Goal: Task Accomplishment & Management: Manage account settings

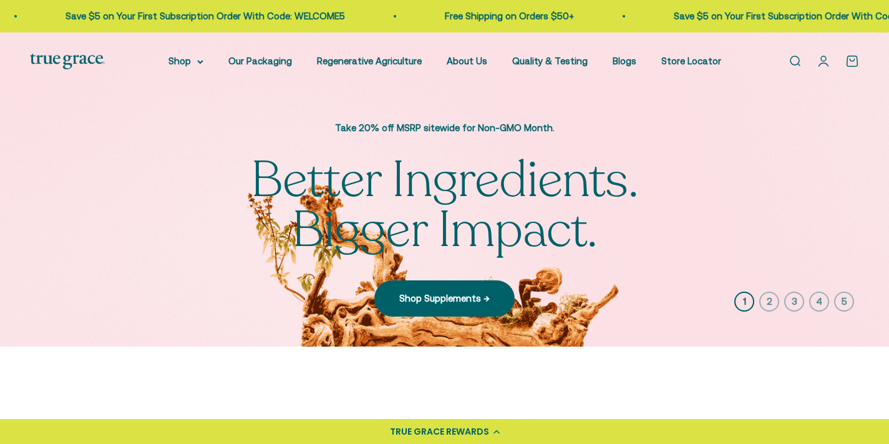
click at [827, 60] on link "Open account page" at bounding box center [824, 61] width 14 height 14
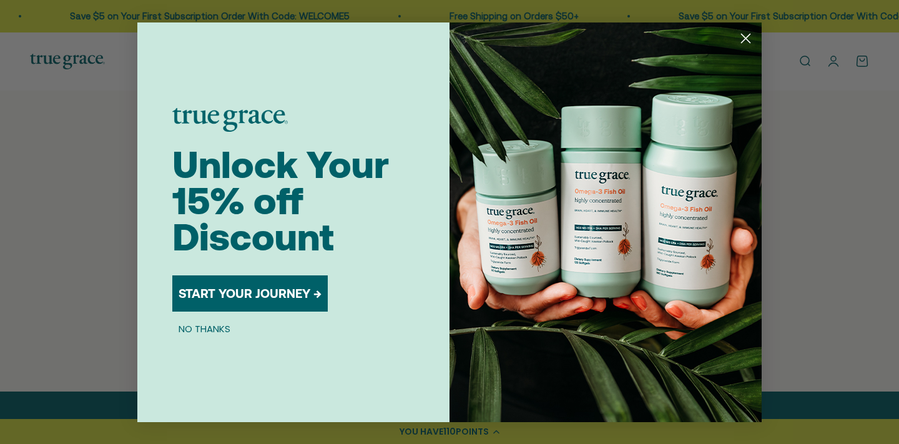
click at [193, 325] on button "NO THANKS" at bounding box center [204, 328] width 64 height 15
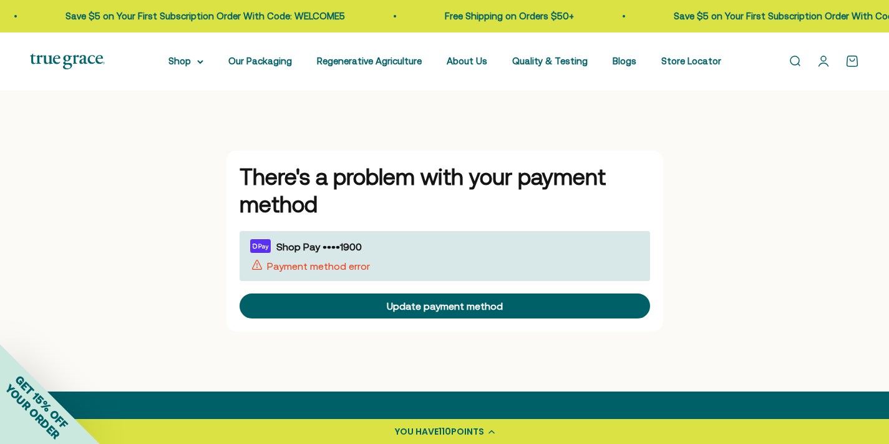
click at [327, 260] on span "Payment method error" at bounding box center [310, 265] width 120 height 11
click at [316, 242] on span "Shop Pay ••••1900" at bounding box center [318, 246] width 85 height 11
click at [826, 60] on link "Open account page" at bounding box center [824, 61] width 14 height 14
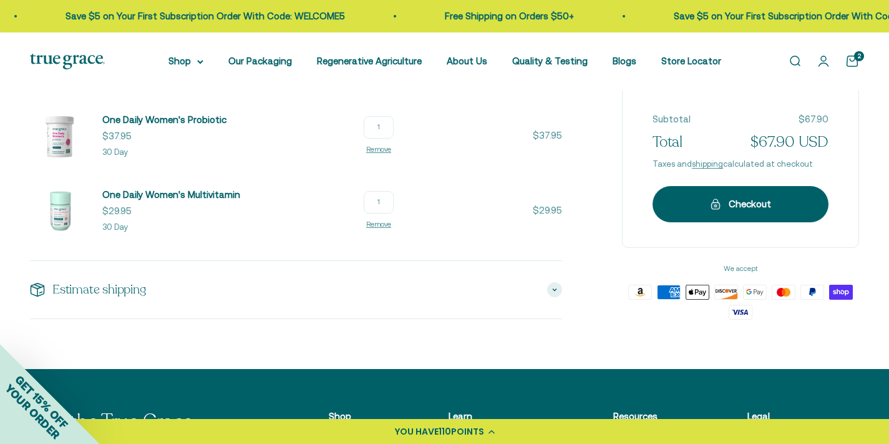
scroll to position [295, 0]
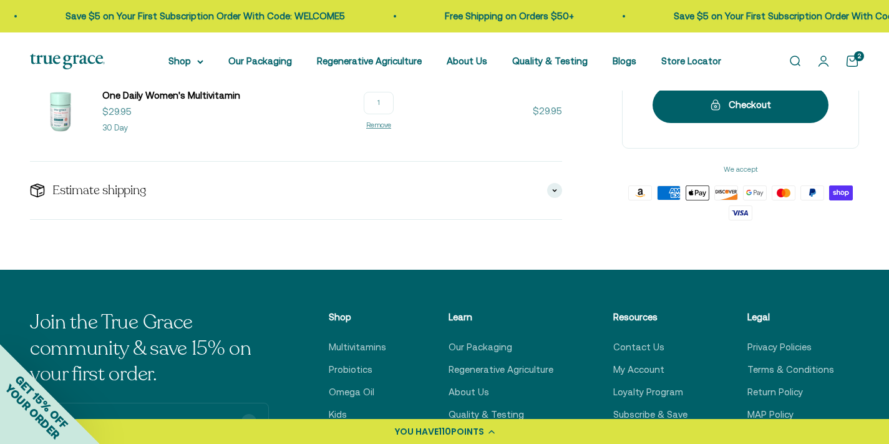
click at [487, 429] on div "YOU HAVE 110 POINTS" at bounding box center [444, 431] width 889 height 25
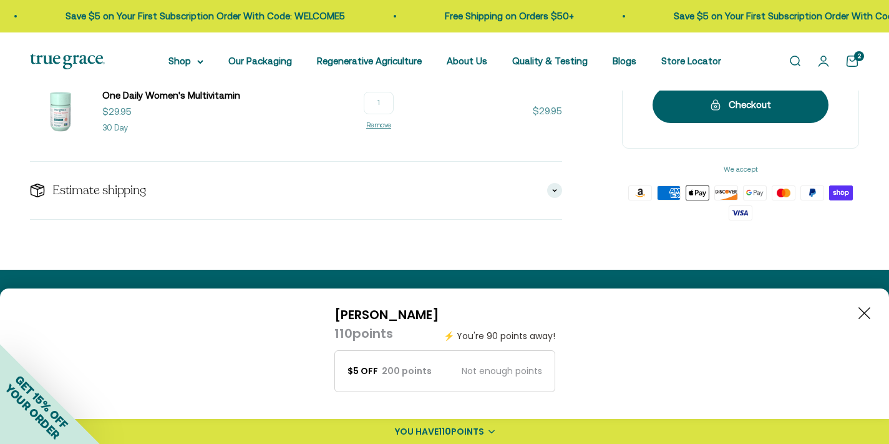
click at [403, 371] on div "200 points" at bounding box center [407, 370] width 50 height 13
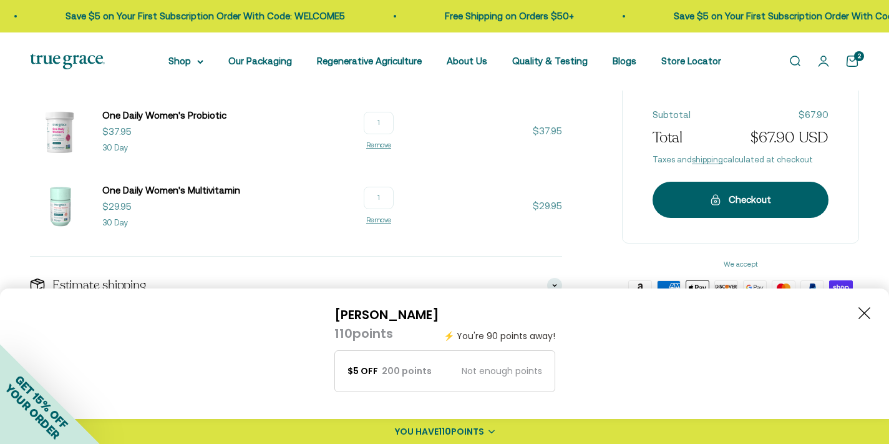
scroll to position [0, 0]
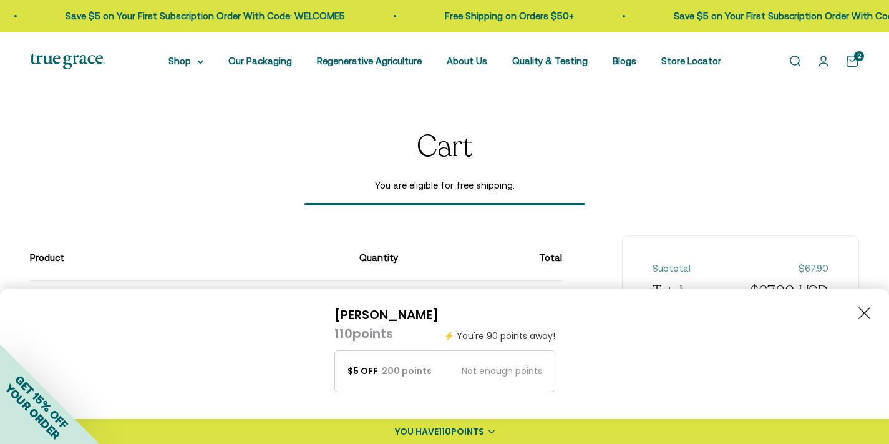
click at [866, 306] on div "Irene 110 points ⚡ You're 90 points away! $5 off 200 points Not enough points" at bounding box center [445, 352] width 852 height 94
click at [866, 314] on icon "Close button" at bounding box center [865, 313] width 12 height 12
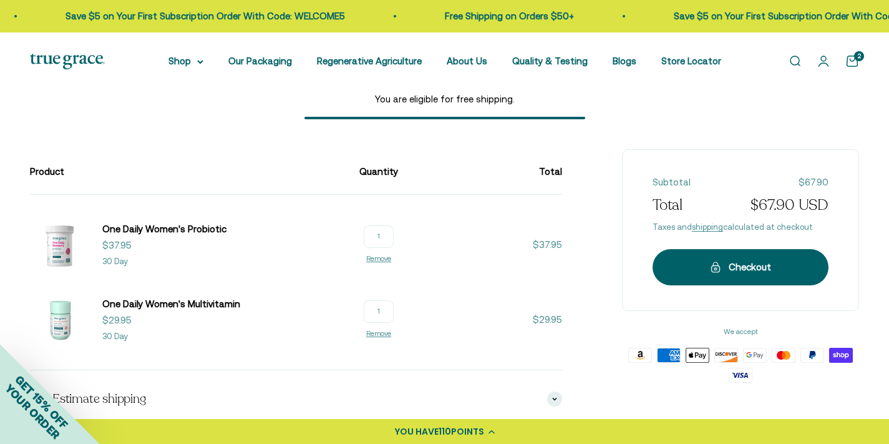
scroll to position [84, 0]
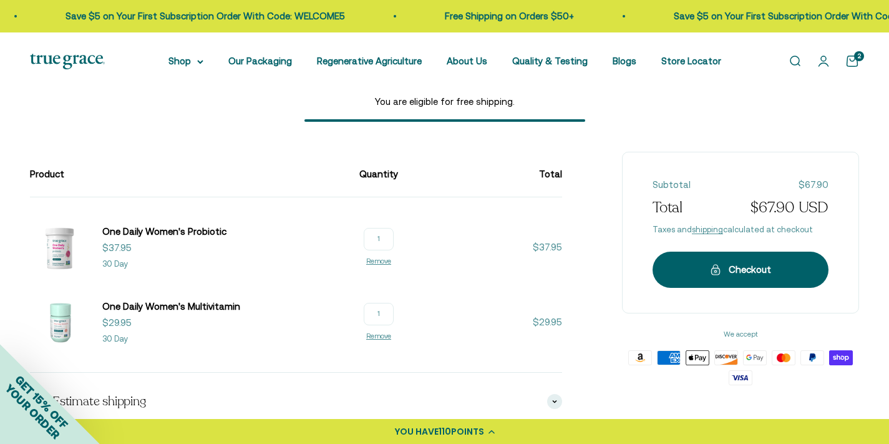
click at [819, 66] on link "Open account page" at bounding box center [824, 61] width 14 height 14
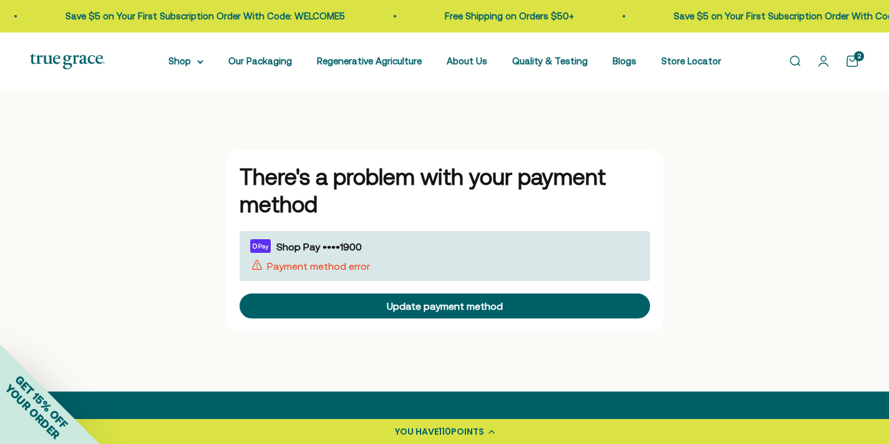
click at [283, 262] on span "Payment method error" at bounding box center [310, 265] width 120 height 11
click at [360, 250] on span "Shop Pay ••••1900" at bounding box center [318, 246] width 85 height 11
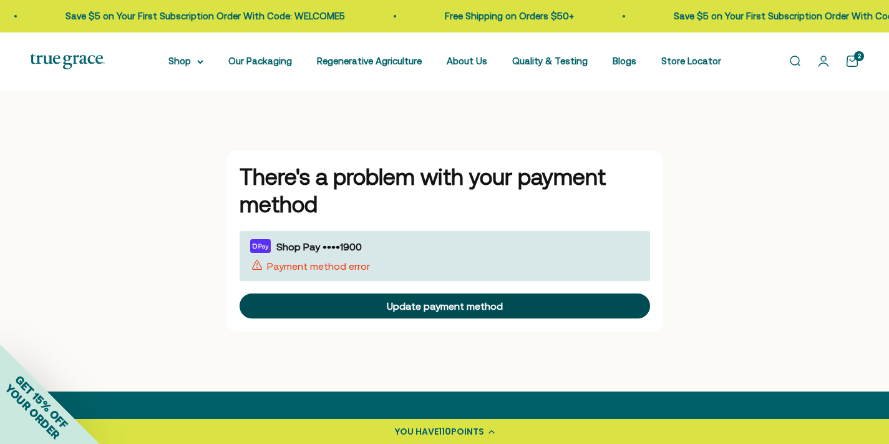
click at [388, 306] on div "Update payment method" at bounding box center [445, 306] width 116 height 10
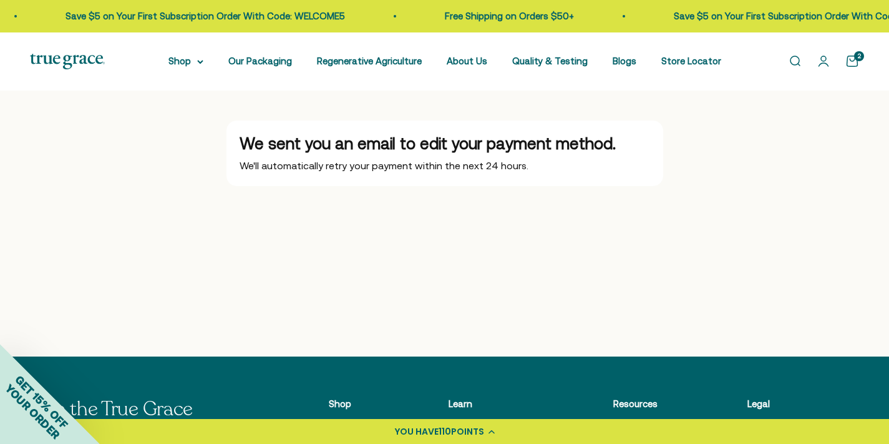
click at [857, 65] on link "Open cart 2" at bounding box center [853, 61] width 14 height 14
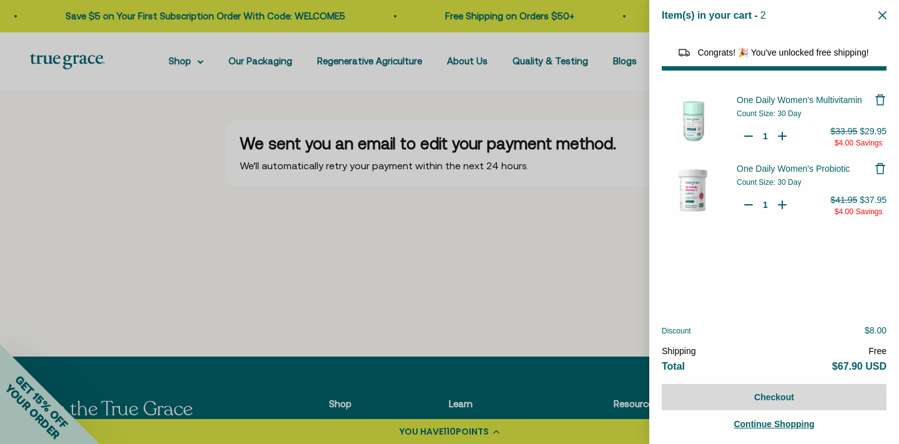
select select "40058329235648"
select select "44163639509206"
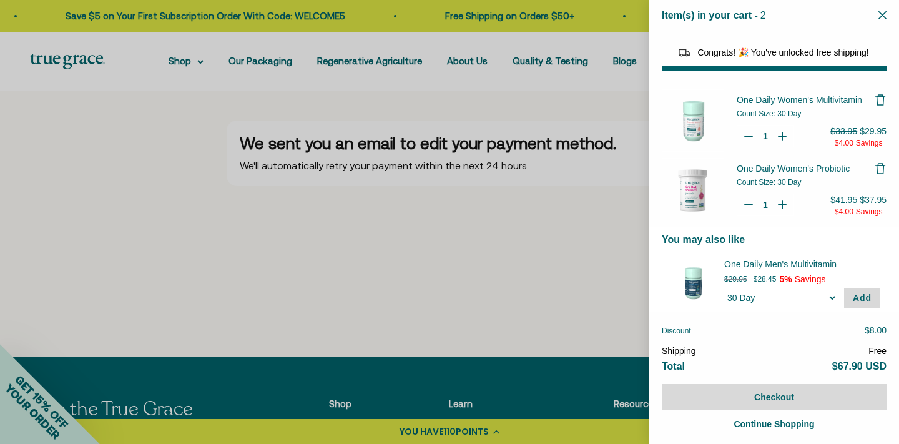
click at [795, 97] on span "One Daily Women's Multivitamin" at bounding box center [798, 100] width 125 height 10
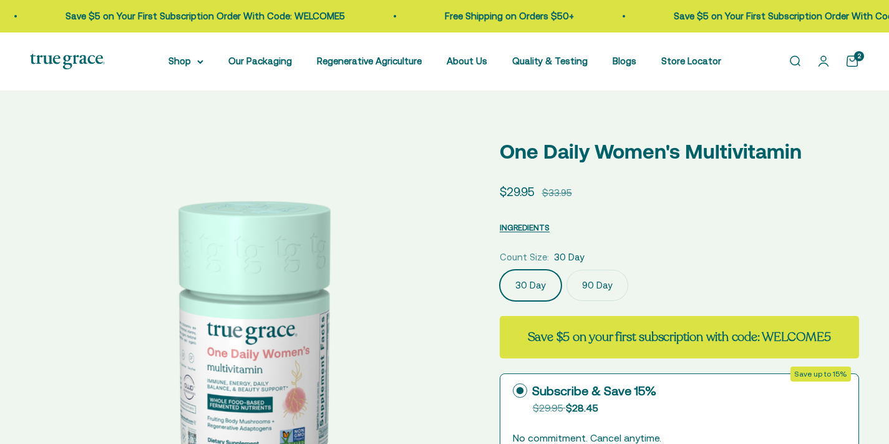
select select "3"
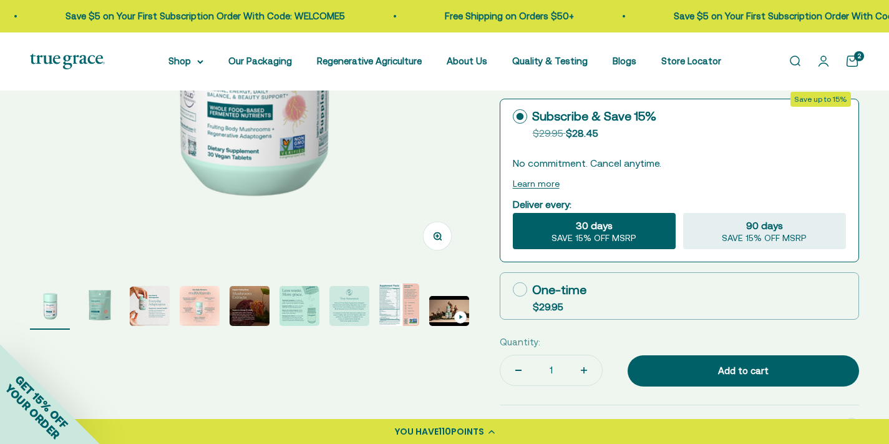
scroll to position [285, 0]
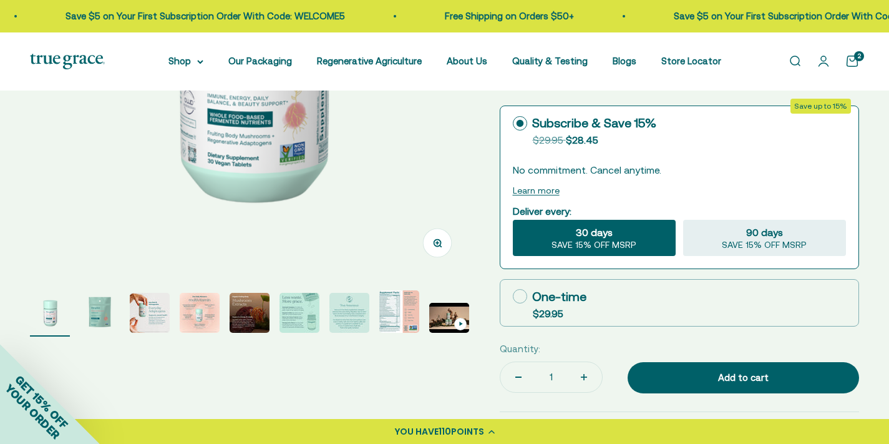
click at [823, 61] on link "Open account page" at bounding box center [824, 61] width 14 height 14
